Goal: Use online tool/utility: Utilize a website feature to perform a specific function

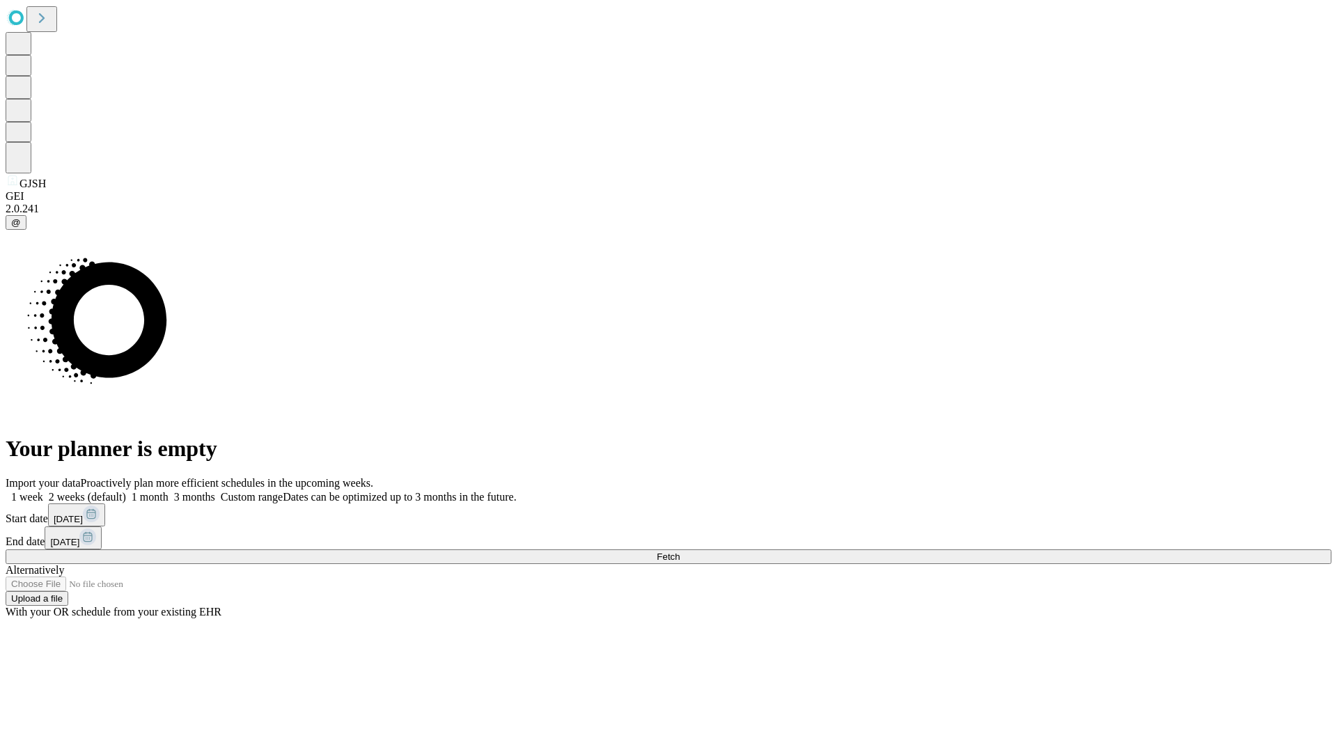
click at [680, 552] on span "Fetch" at bounding box center [668, 557] width 23 height 10
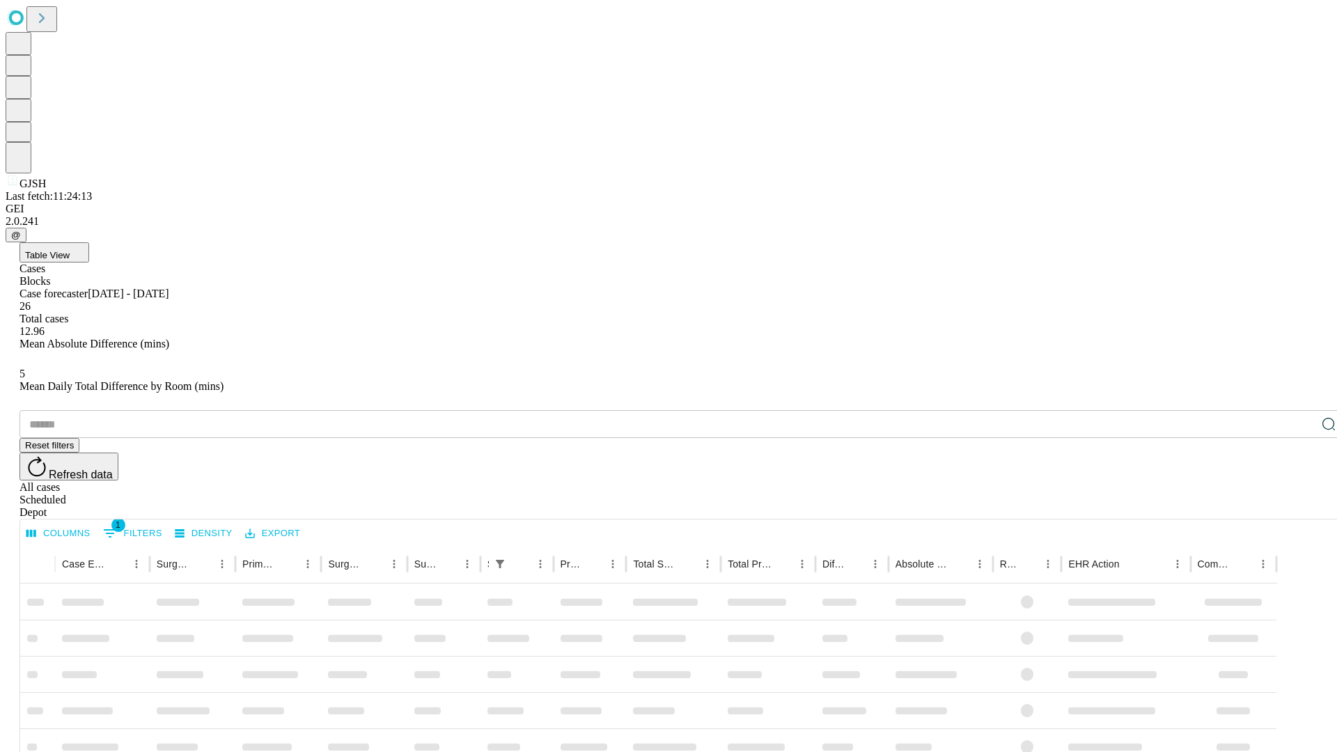
click at [70, 250] on span "Table View" at bounding box center [47, 255] width 45 height 10
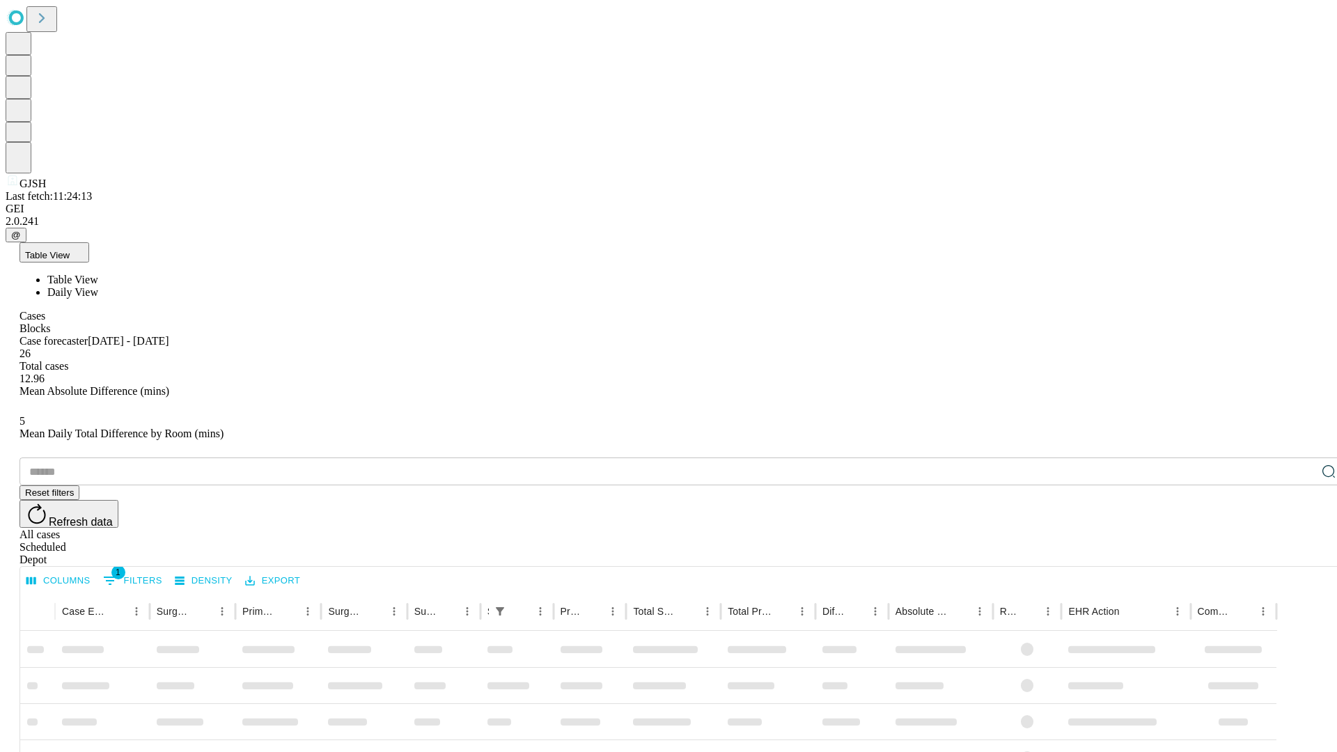
click at [98, 286] on span "Daily View" at bounding box center [72, 292] width 51 height 12
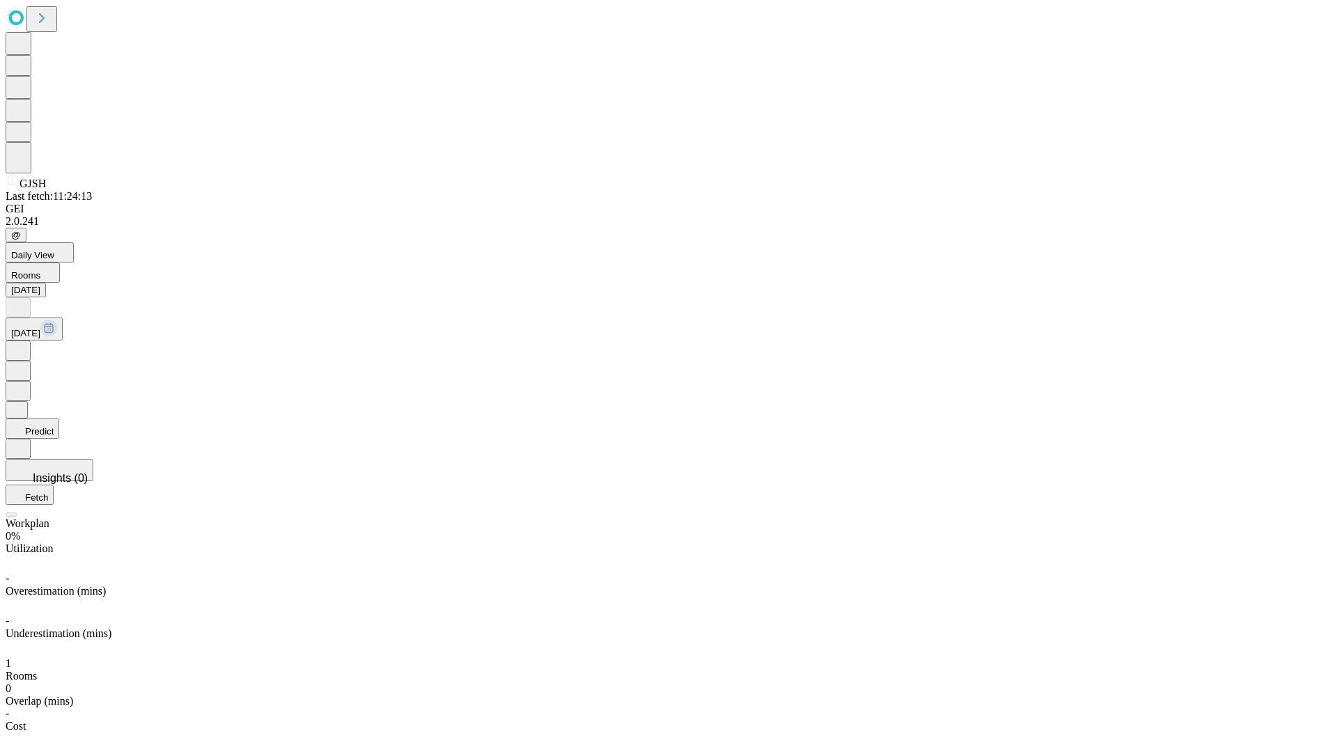
click at [59, 419] on button "Predict" at bounding box center [33, 429] width 54 height 20
